Goal: Task Accomplishment & Management: Use online tool/utility

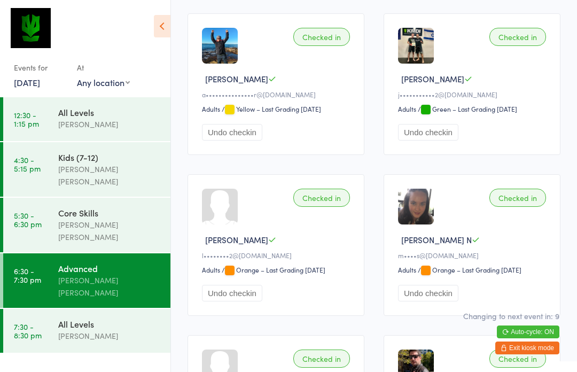
click at [67, 318] on div "All Levels" at bounding box center [109, 324] width 103 height 12
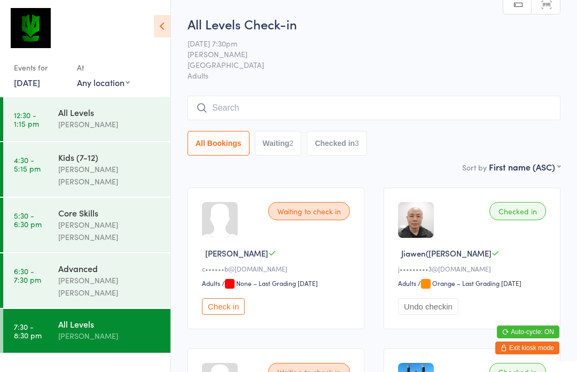
click at [360, 106] on input "search" at bounding box center [373, 108] width 373 height 25
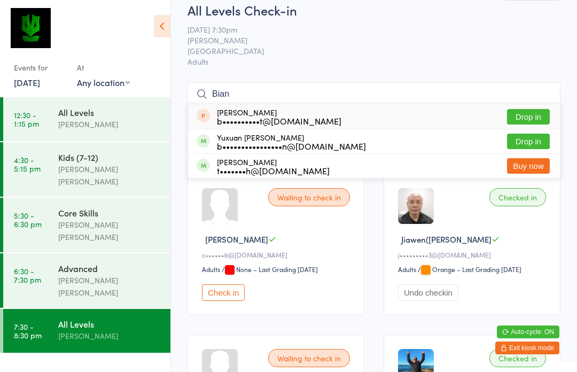
scroll to position [11, 0]
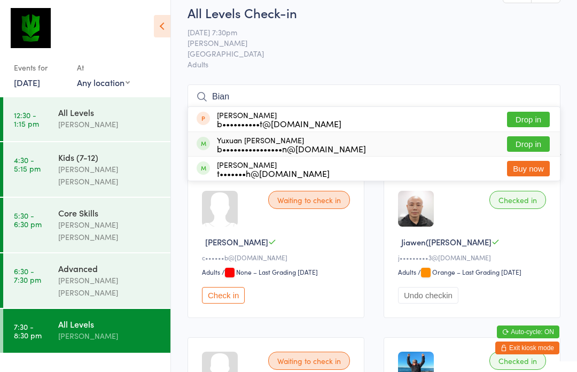
type input "Bian"
click at [347, 142] on div "Yuxuan Jonathan Bian b••••••••••••••••n@gmail.com Drop in" at bounding box center [374, 144] width 372 height 24
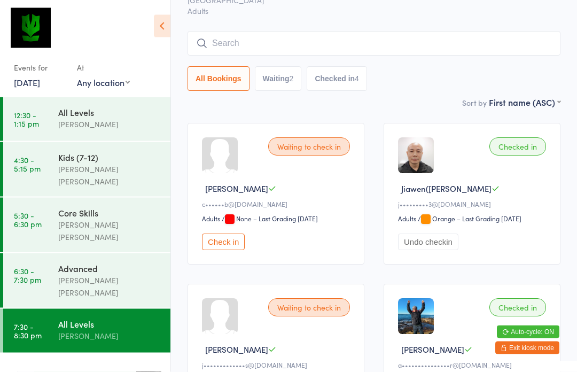
scroll to position [0, 0]
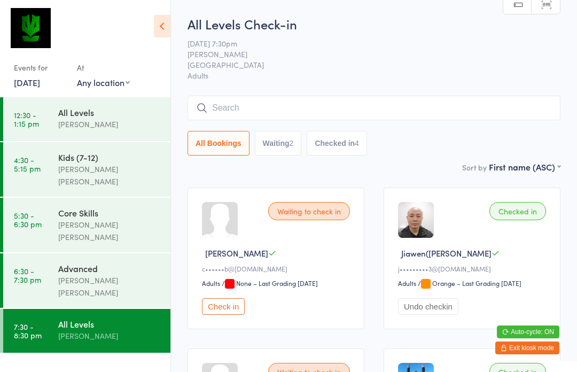
click at [279, 117] on input "search" at bounding box center [373, 108] width 373 height 25
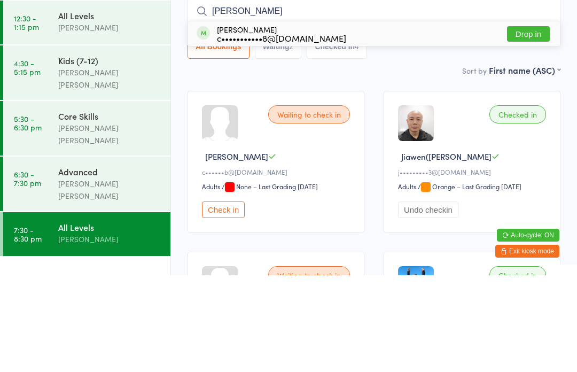
type input "Salinas"
click at [532, 123] on button "Drop in" at bounding box center [528, 130] width 43 height 15
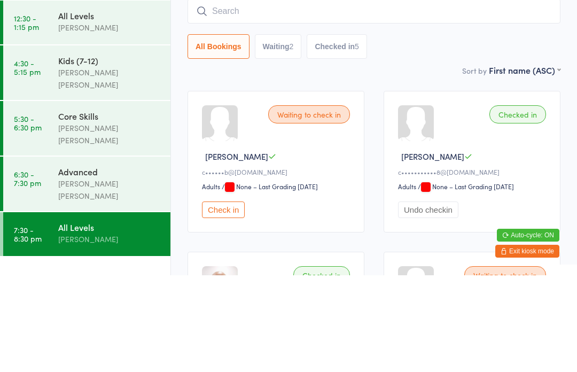
scroll to position [97, 0]
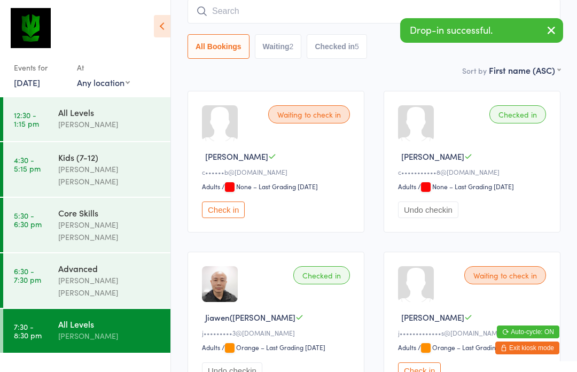
click at [266, 20] on input "search" at bounding box center [373, 11] width 373 height 25
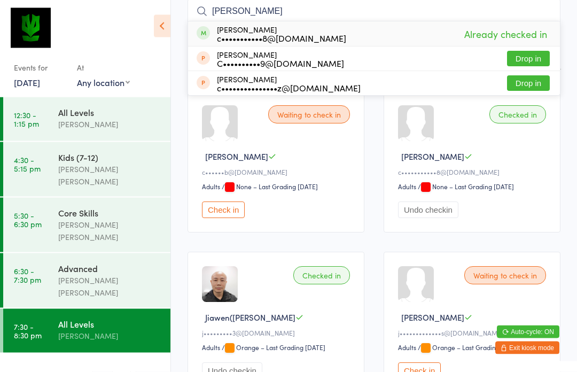
type input "Crist"
click at [331, 36] on div "Cristian Salinas c•••••••••••8@gmail.com Already checked in" at bounding box center [374, 34] width 372 height 25
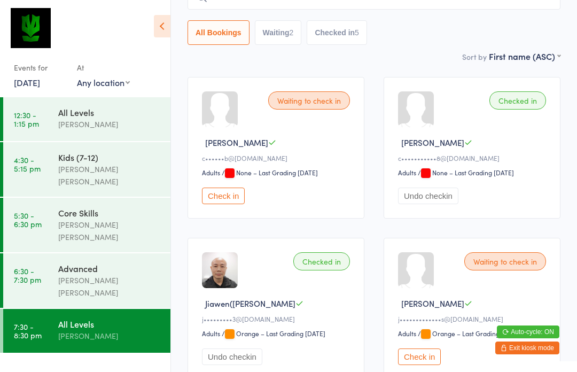
scroll to position [0, 0]
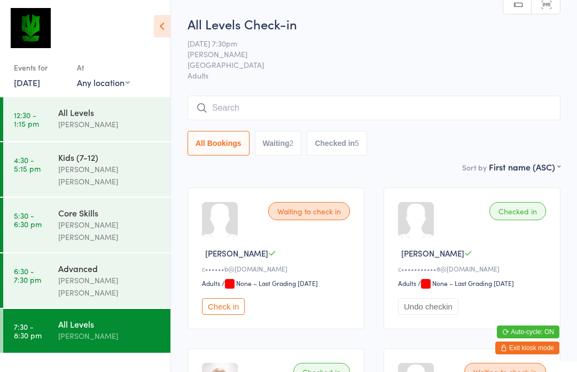
click at [115, 329] on div "[PERSON_NAME]" at bounding box center [109, 335] width 103 height 12
click at [529, 349] on button "Exit kiosk mode" at bounding box center [527, 347] width 64 height 13
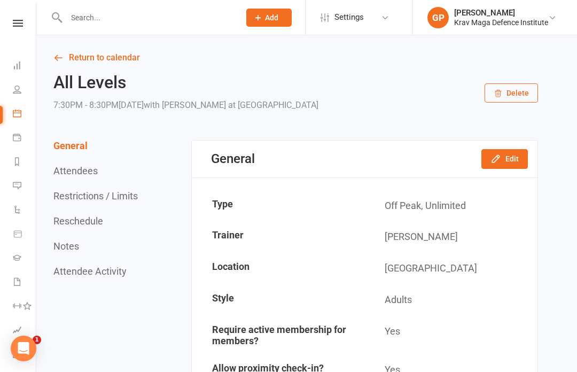
click at [76, 16] on input "text" at bounding box center [147, 17] width 169 height 15
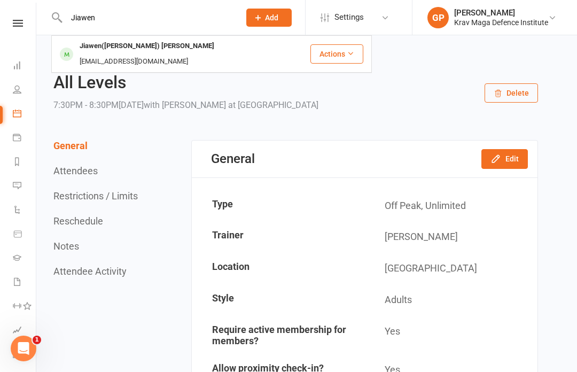
type input "Jiawen"
click at [87, 49] on div "Jiawen([PERSON_NAME]) [PERSON_NAME]" at bounding box center [146, 45] width 141 height 15
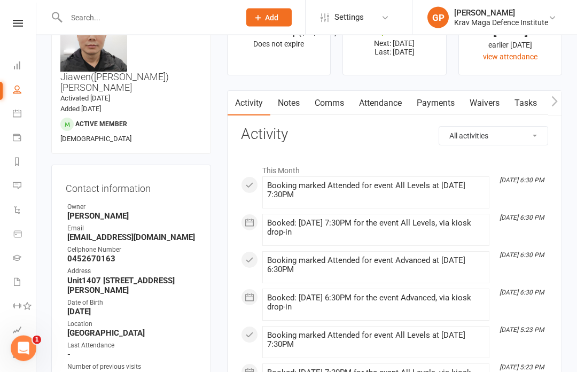
scroll to position [54, 0]
click at [388, 103] on link "Attendance" at bounding box center [380, 103] width 58 height 25
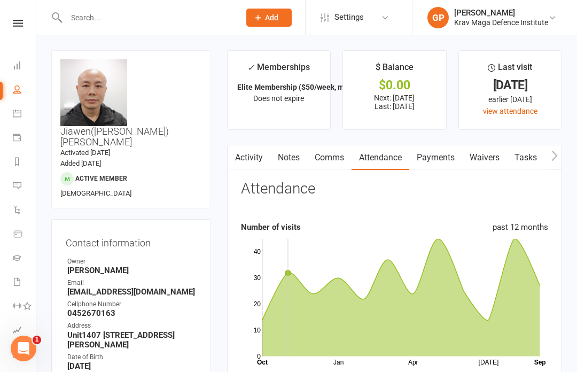
click at [18, 26] on icon at bounding box center [18, 23] width 10 height 7
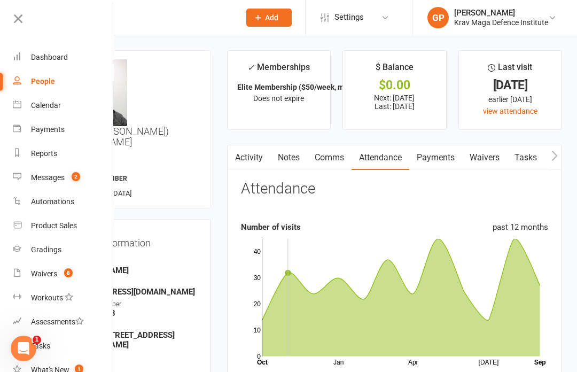
click at [49, 182] on div "Messages" at bounding box center [48, 177] width 34 height 9
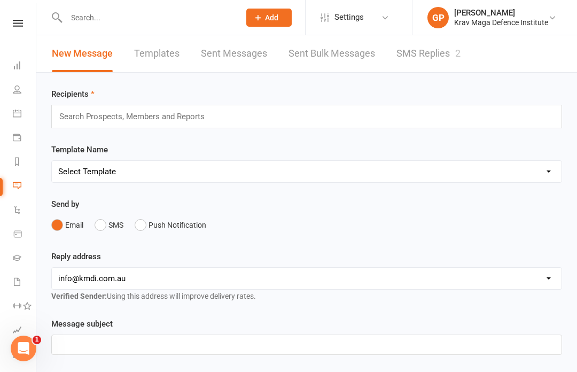
click at [422, 53] on link "SMS Replies 2" at bounding box center [428, 53] width 64 height 37
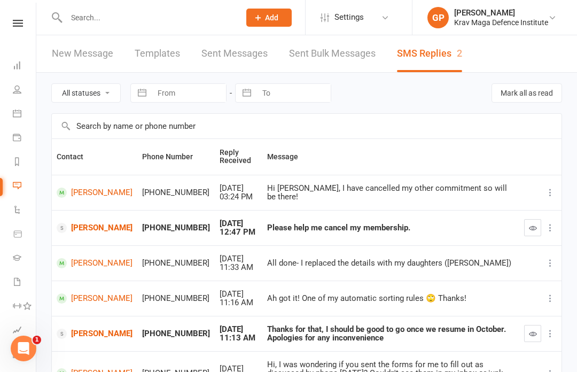
click at [22, 26] on icon at bounding box center [18, 23] width 10 height 7
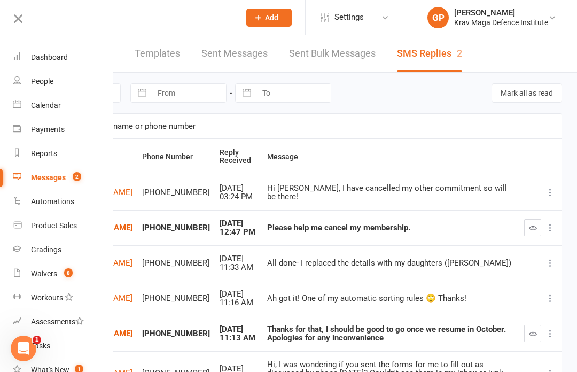
click at [35, 58] on div "Dashboard" at bounding box center [49, 57] width 37 height 9
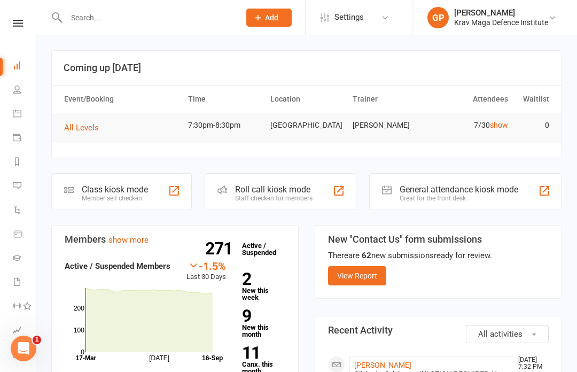
click at [106, 194] on div "Member self check-in" at bounding box center [115, 197] width 66 height 7
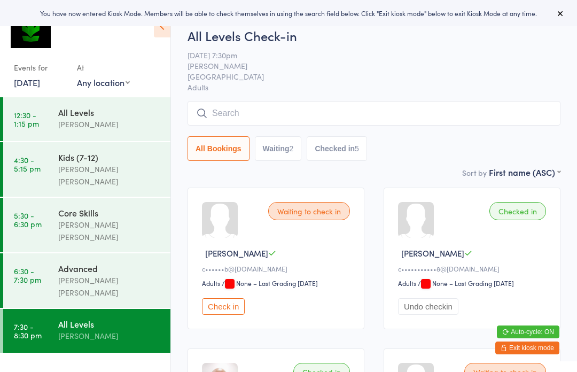
click at [229, 309] on button "Check in" at bounding box center [223, 306] width 43 height 17
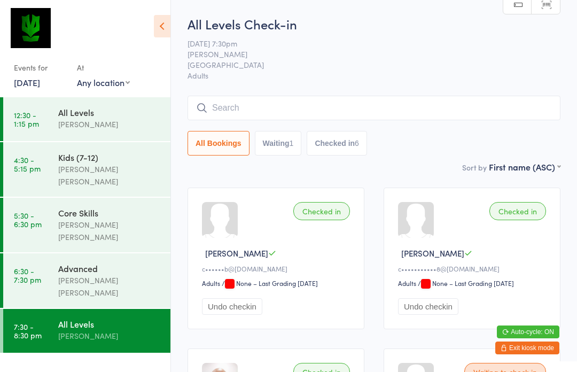
click at [212, 110] on input "search" at bounding box center [373, 108] width 373 height 25
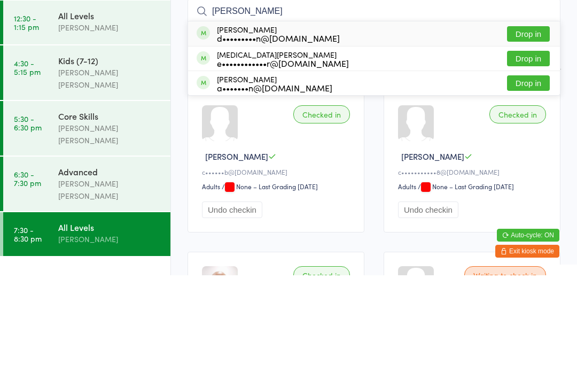
type input "Tynan"
click at [539, 123] on button "Drop in" at bounding box center [528, 130] width 43 height 15
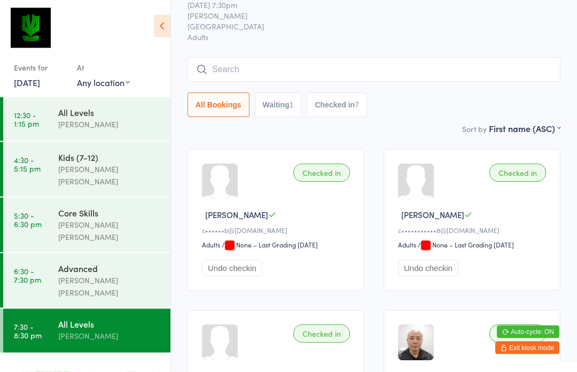
scroll to position [38, 0]
click at [528, 354] on button "Exit kiosk mode" at bounding box center [527, 347] width 64 height 13
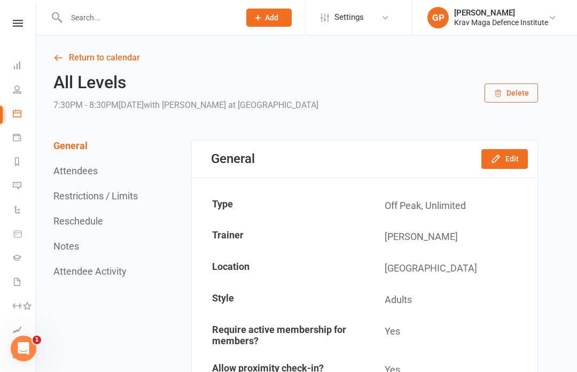
click at [17, 20] on icon at bounding box center [18, 23] width 10 height 7
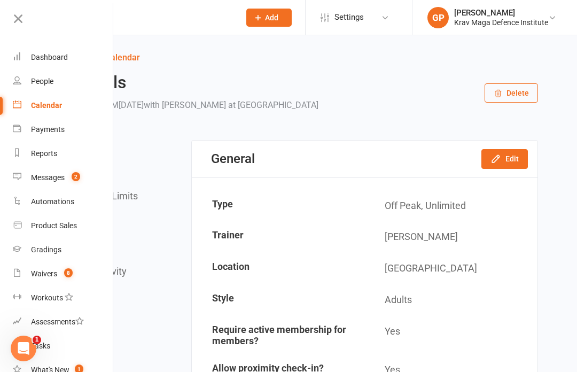
click at [36, 61] on div "Dashboard" at bounding box center [49, 57] width 37 height 9
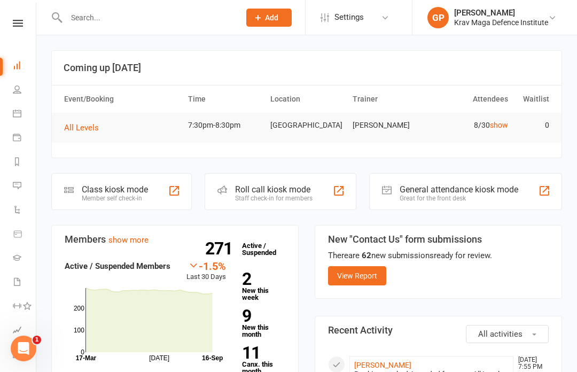
click at [263, 191] on div "Roll call kiosk mode" at bounding box center [273, 189] width 77 height 10
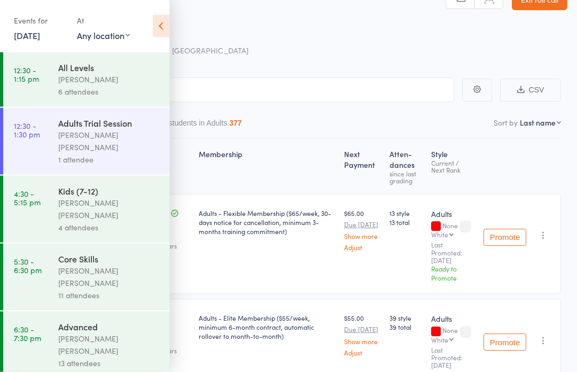
scroll to position [27, 0]
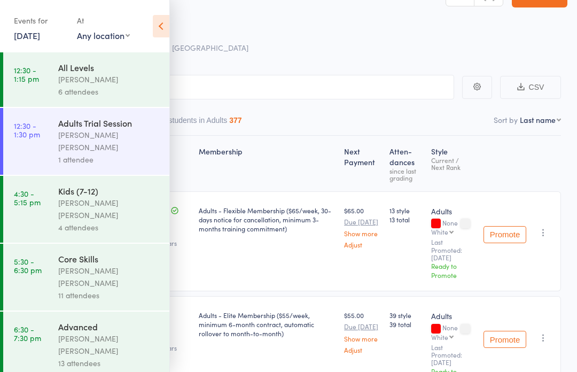
click at [163, 31] on icon at bounding box center [161, 26] width 17 height 22
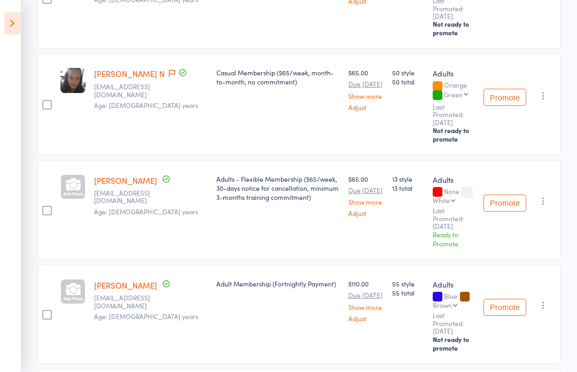
scroll to position [480, 0]
click at [452, 198] on select "White White (1) White (2) White (3) White (4) Yellow Orange Green Blue Brown Bl…" at bounding box center [443, 199] width 22 height 7
select select "1"
click at [516, 206] on button "Promote" at bounding box center [504, 202] width 43 height 17
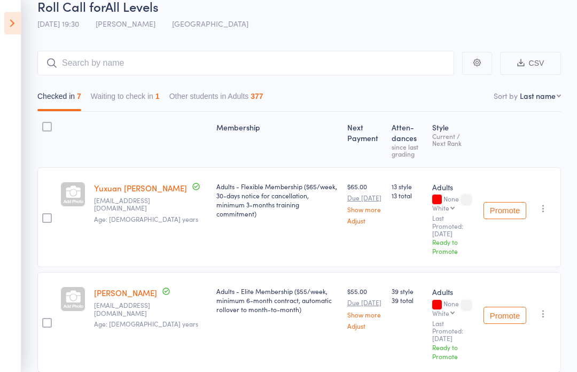
scroll to position [0, 0]
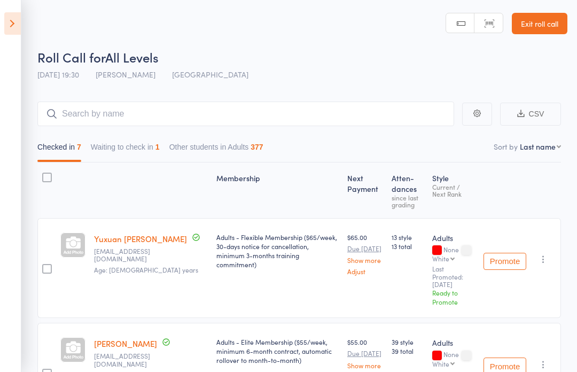
click at [547, 22] on link "Exit roll call" at bounding box center [539, 23] width 56 height 21
